Goal: Task Accomplishment & Management: Use online tool/utility

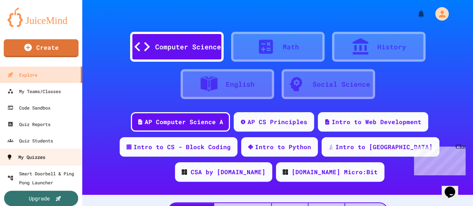
click at [40, 157] on div "My Quizzes" at bounding box center [25, 156] width 39 height 9
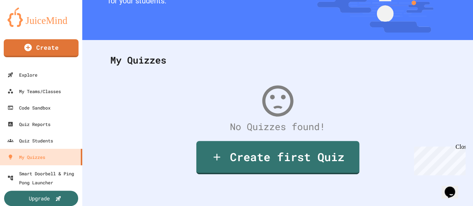
scroll to position [7, 0]
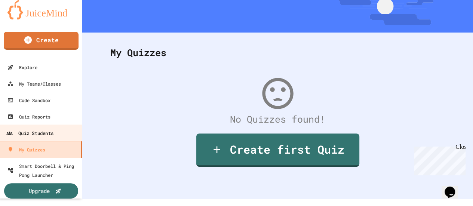
click at [43, 132] on div "Quiz Students" at bounding box center [29, 133] width 47 height 9
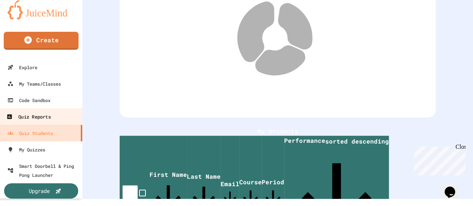
click at [43, 117] on div "Quiz Reports" at bounding box center [28, 116] width 44 height 9
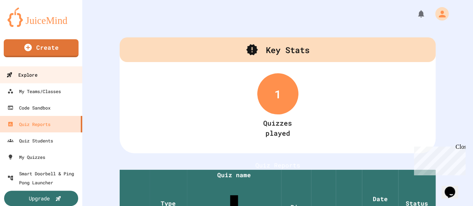
click at [36, 74] on div "Explore" at bounding box center [21, 74] width 31 height 9
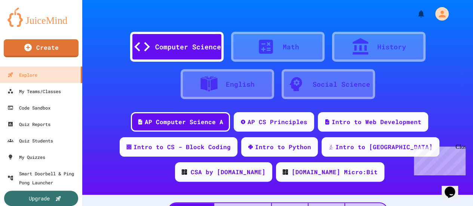
click at [192, 51] on div "Computer Science" at bounding box center [188, 47] width 66 height 10
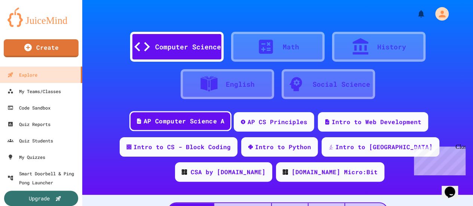
click at [183, 125] on div "AP Computer Science A" at bounding box center [183, 121] width 81 height 9
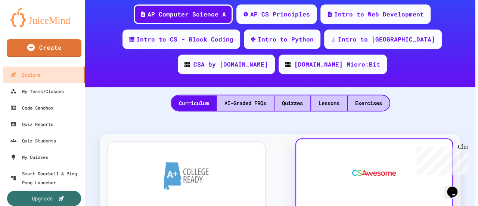
scroll to position [187, 0]
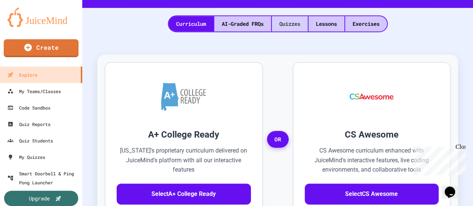
click at [280, 22] on div "Quizzes" at bounding box center [290, 23] width 36 height 15
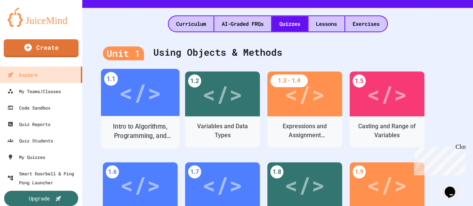
click at [140, 107] on div "</>" at bounding box center [140, 92] width 42 height 35
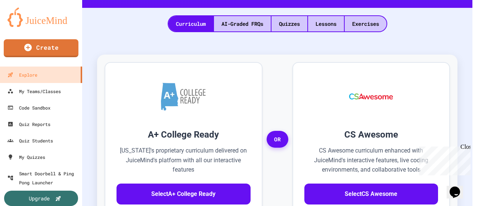
scroll to position [72, 0]
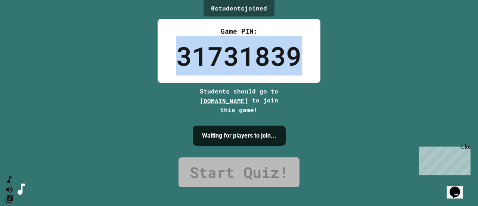
drag, startPoint x: 174, startPoint y: 59, endPoint x: 307, endPoint y: 49, distance: 133.4
click at [307, 49] on div "Game PIN: 31731839" at bounding box center [239, 51] width 163 height 64
copy div "31731839"
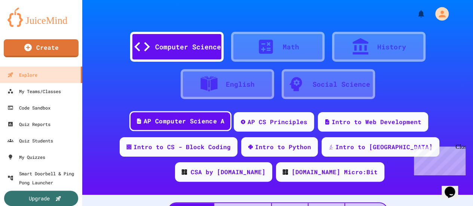
click at [197, 122] on div "AP Computer Science A" at bounding box center [183, 121] width 81 height 9
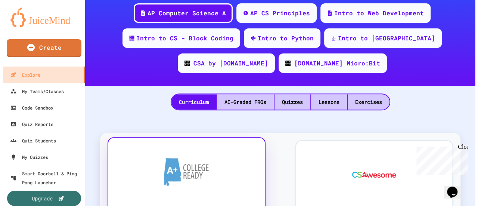
scroll to position [112, 0]
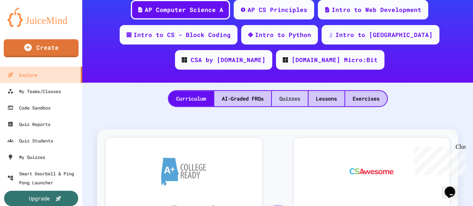
click at [284, 99] on div "Quizzes" at bounding box center [290, 98] width 36 height 15
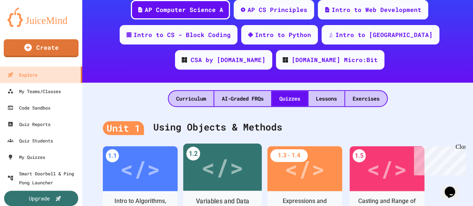
click at [215, 168] on div "</>" at bounding box center [222, 166] width 42 height 35
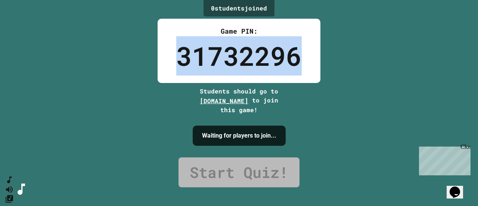
drag, startPoint x: 302, startPoint y: 63, endPoint x: 157, endPoint y: 55, distance: 145.1
click at [158, 56] on div "Game PIN: 31732296" at bounding box center [239, 51] width 163 height 64
copy div "31732296"
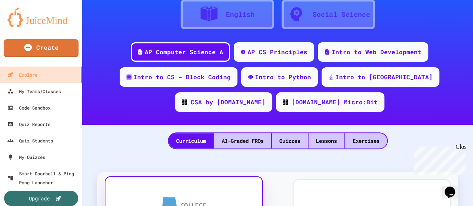
scroll to position [149, 0]
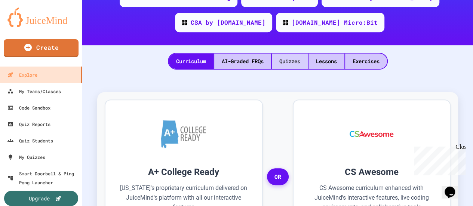
click at [291, 62] on div "Quizzes" at bounding box center [290, 60] width 36 height 15
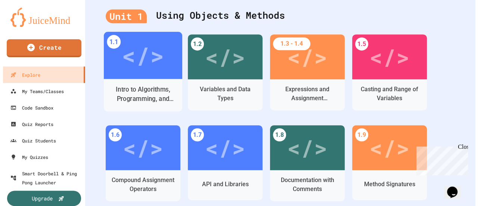
scroll to position [224, 0]
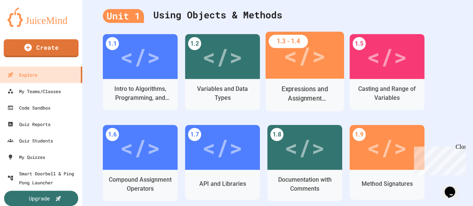
click at [291, 66] on div "</>" at bounding box center [304, 54] width 42 height 35
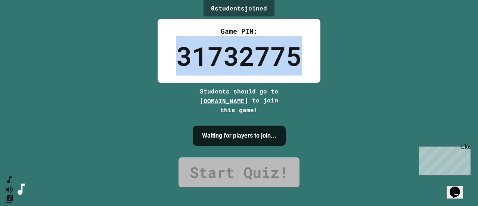
drag, startPoint x: 306, startPoint y: 61, endPoint x: 153, endPoint y: 62, distance: 152.8
click at [158, 60] on div "Game PIN: 31732775" at bounding box center [239, 51] width 163 height 64
copy div "31732775"
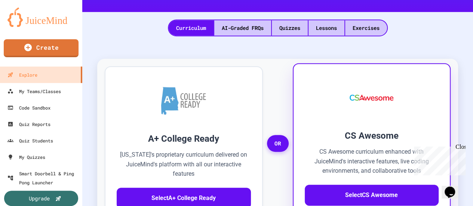
scroll to position [187, 0]
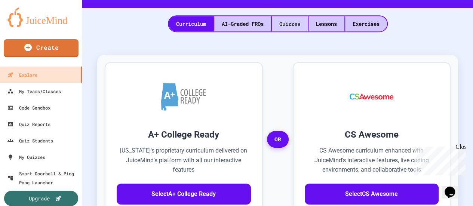
click at [291, 22] on div "Quizzes" at bounding box center [290, 23] width 36 height 15
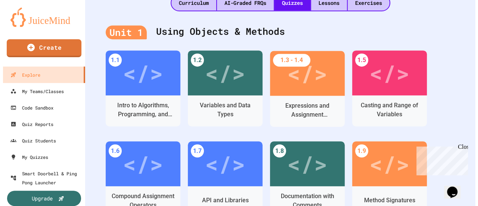
scroll to position [224, 0]
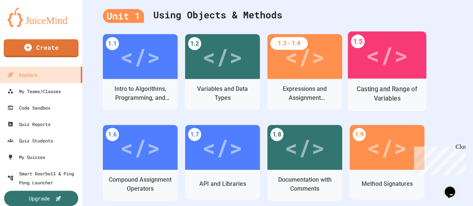
click at [400, 63] on div "</>" at bounding box center [386, 54] width 42 height 35
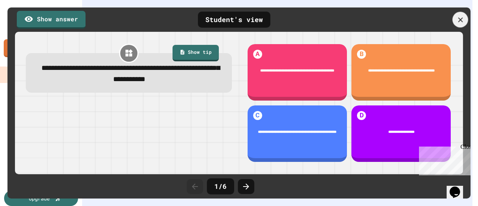
click at [460, 18] on icon at bounding box center [461, 20] width 8 height 8
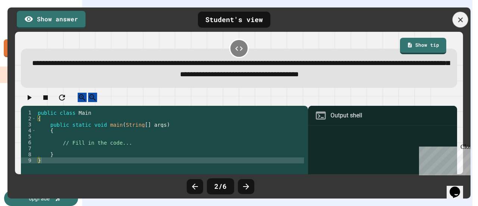
click at [463, 17] on icon at bounding box center [461, 20] width 8 height 8
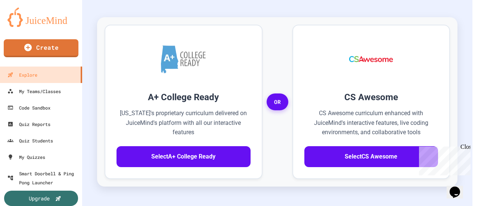
scroll to position [149, 0]
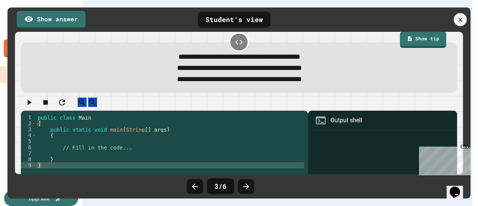
scroll to position [0, 0]
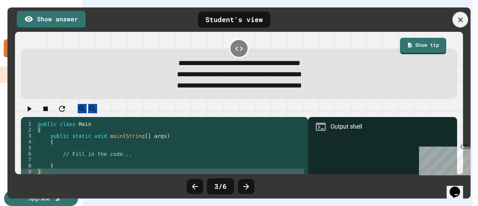
click at [465, 17] on div at bounding box center [461, 20] width 16 height 16
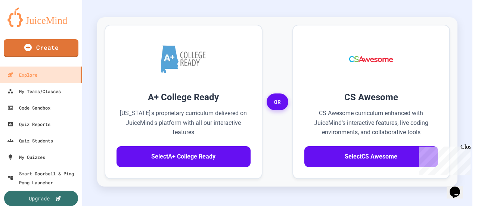
scroll to position [316, 0]
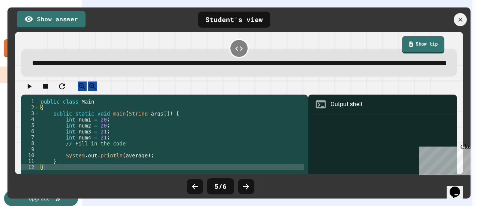
scroll to position [314, 0]
click at [454, 18] on div at bounding box center [461, 20] width 16 height 16
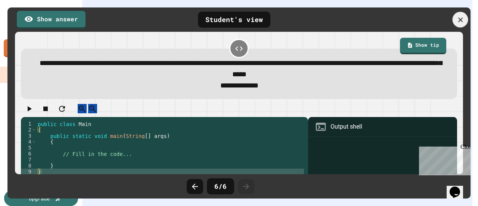
click at [458, 19] on icon at bounding box center [461, 20] width 8 height 8
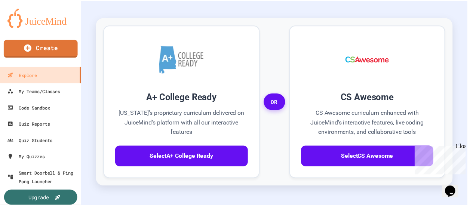
scroll to position [0, 0]
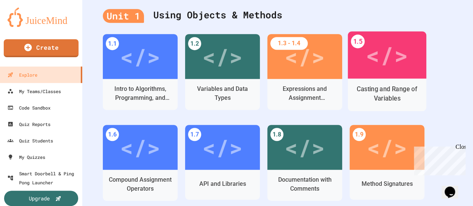
click at [394, 66] on div "</>" at bounding box center [386, 54] width 42 height 35
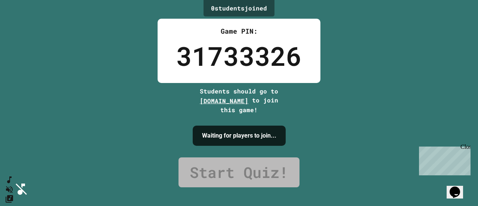
drag, startPoint x: 259, startPoint y: 162, endPoint x: 258, endPoint y: 134, distance: 27.6
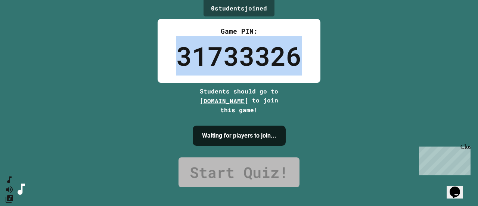
drag, startPoint x: 302, startPoint y: 60, endPoint x: 169, endPoint y: 62, distance: 133.0
click at [170, 62] on div "Game PIN: 31733326" at bounding box center [239, 51] width 163 height 64
copy div "31733326"
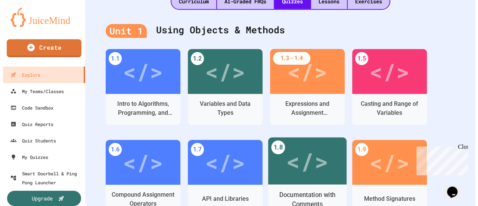
scroll to position [262, 0]
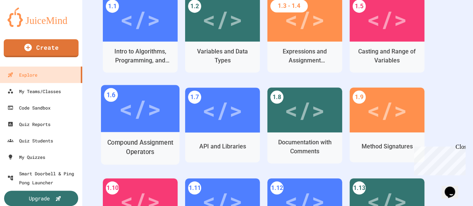
click at [140, 123] on div "</>" at bounding box center [140, 108] width 42 height 35
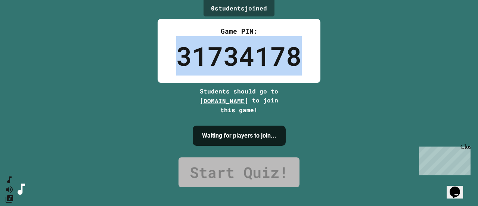
drag, startPoint x: 296, startPoint y: 65, endPoint x: 171, endPoint y: 57, distance: 125.4
click at [176, 59] on div "31734178" at bounding box center [239, 55] width 126 height 39
copy div "31734178"
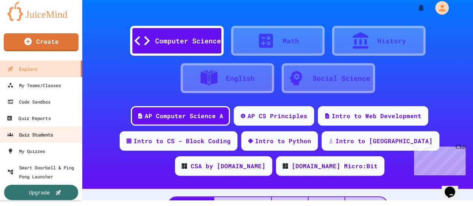
scroll to position [7, 0]
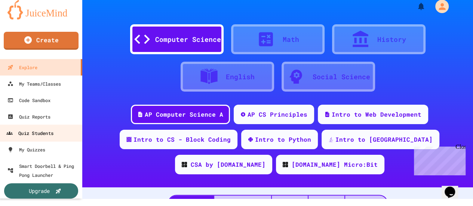
click at [49, 134] on div "Quiz Students" at bounding box center [29, 133] width 47 height 9
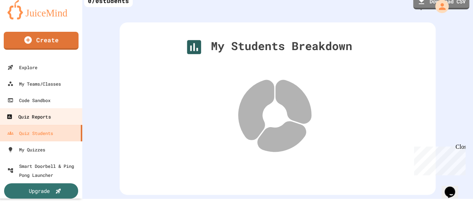
click at [52, 118] on link "Quiz Reports" at bounding box center [41, 116] width 85 height 17
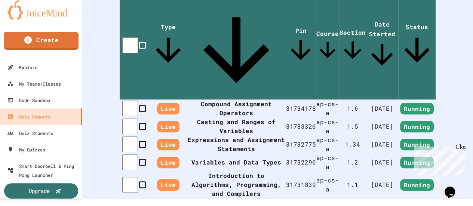
scroll to position [187, 0]
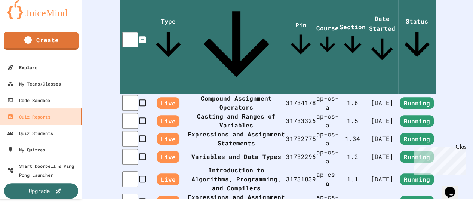
click at [461, 150] on div "Close" at bounding box center [459, 147] width 9 height 9
click at [191, 192] on th "Expressions and Assignment Statements" at bounding box center [236, 201] width 99 height 18
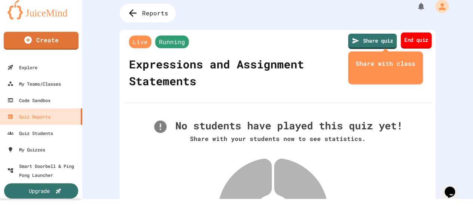
click at [415, 43] on link "End quiz" at bounding box center [415, 41] width 31 height 16
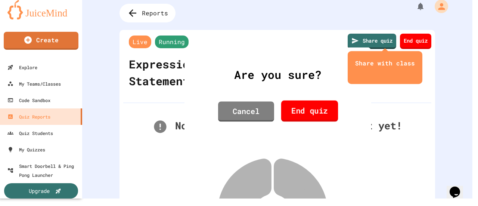
click at [319, 121] on link "End quiz" at bounding box center [309, 110] width 57 height 21
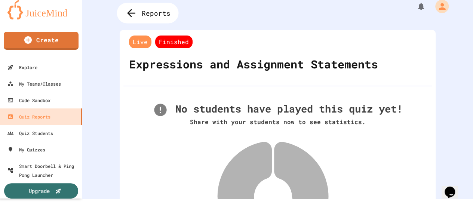
click at [133, 13] on icon at bounding box center [131, 13] width 8 height 8
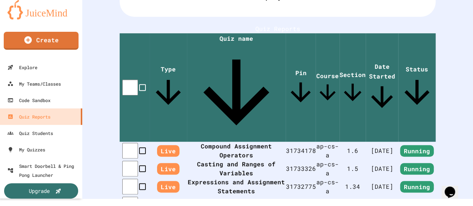
scroll to position [112, 0]
